Goal: Information Seeking & Learning: Learn about a topic

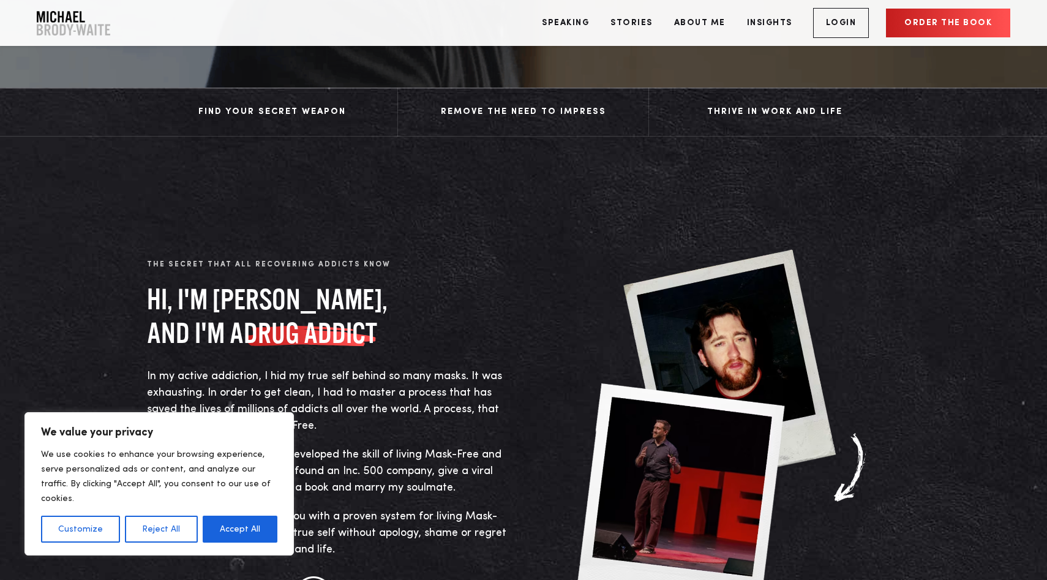
scroll to position [446, 0]
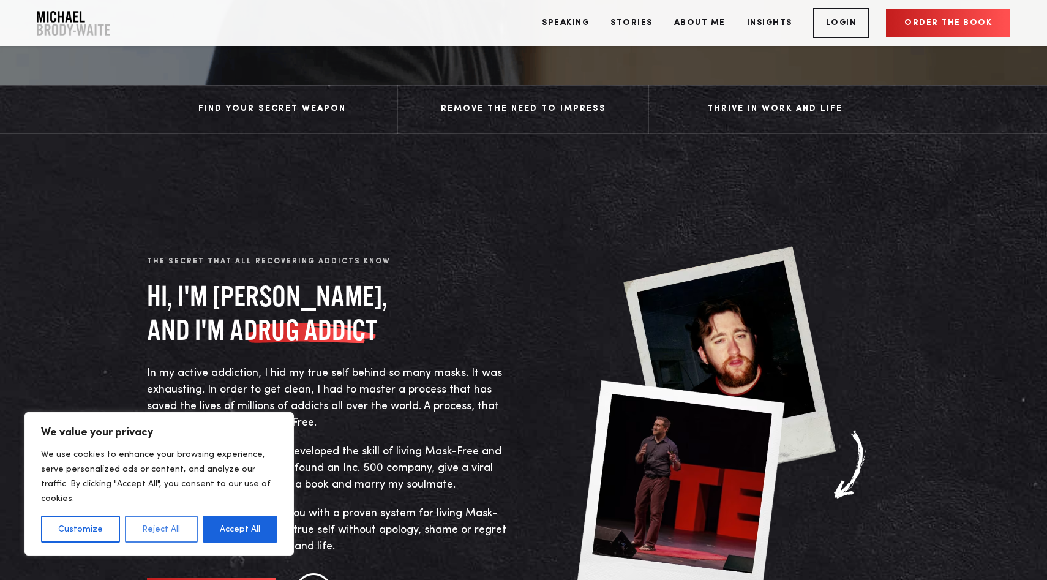
click at [152, 523] on button "Reject All" at bounding box center [161, 528] width 72 height 27
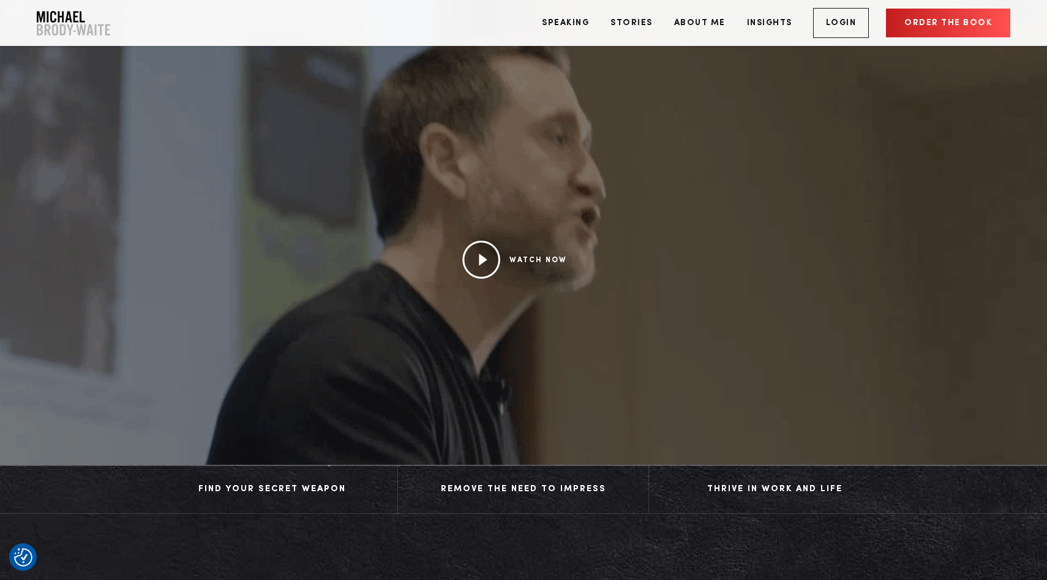
scroll to position [0, 0]
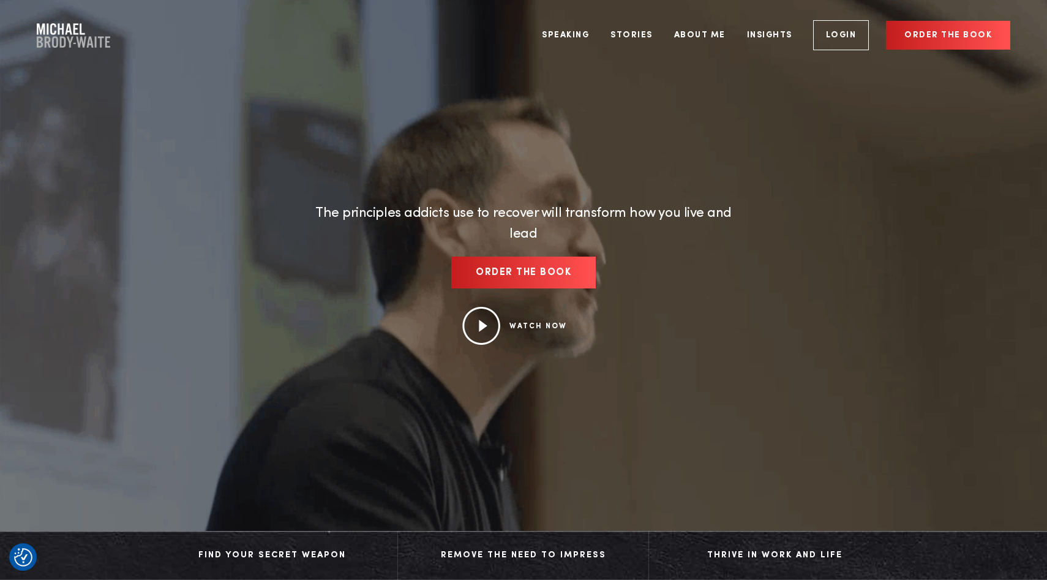
drag, startPoint x: 115, startPoint y: 40, endPoint x: 47, endPoint y: 29, distance: 68.8
click at [47, 31] on div "Speaking Stories About Me Insights Login Order the book" at bounding box center [523, 35] width 1047 height 46
drag, startPoint x: 36, startPoint y: 26, endPoint x: 97, endPoint y: 40, distance: 63.6
click at [97, 40] on div "Speaking Stories About Me Insights Login Order the book" at bounding box center [523, 35] width 1047 height 46
copy link
